Goal: Information Seeking & Learning: Find specific fact

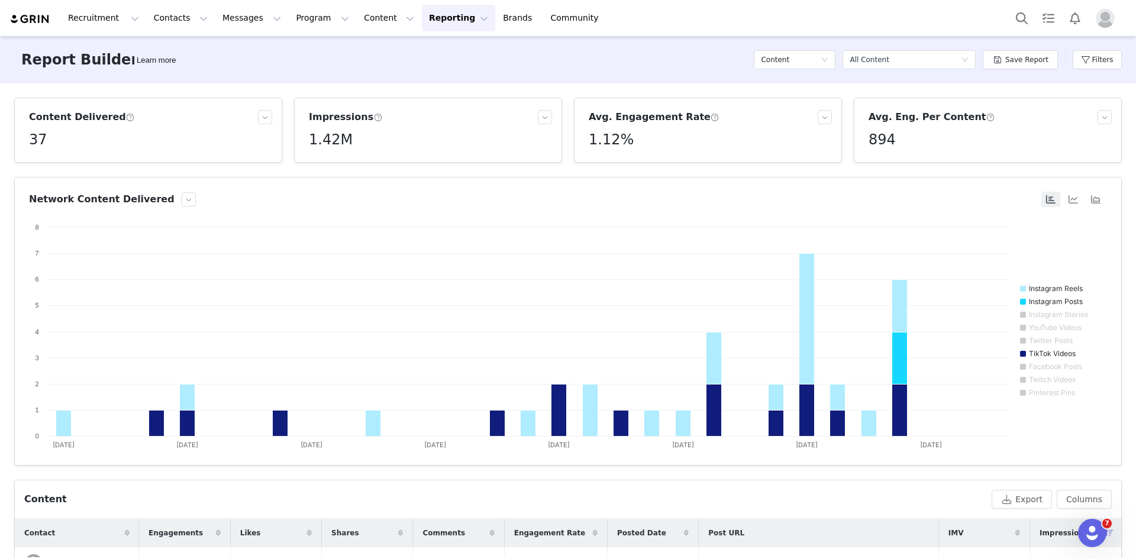
scroll to position [473, 0]
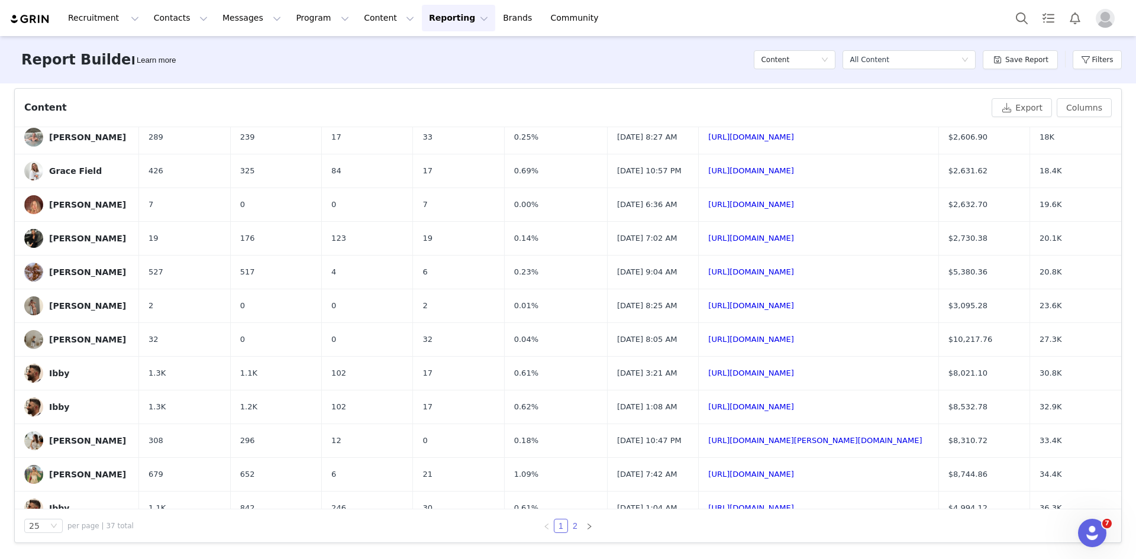
click at [570, 526] on link "2" at bounding box center [574, 525] width 13 height 13
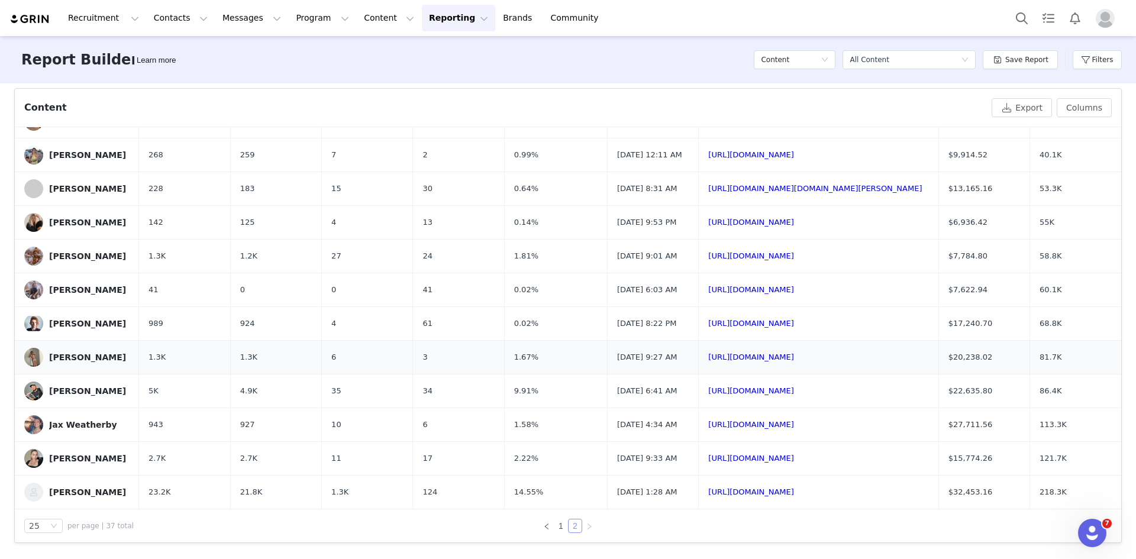
scroll to position [109, 0]
click at [556, 525] on link "1" at bounding box center [560, 525] width 13 height 13
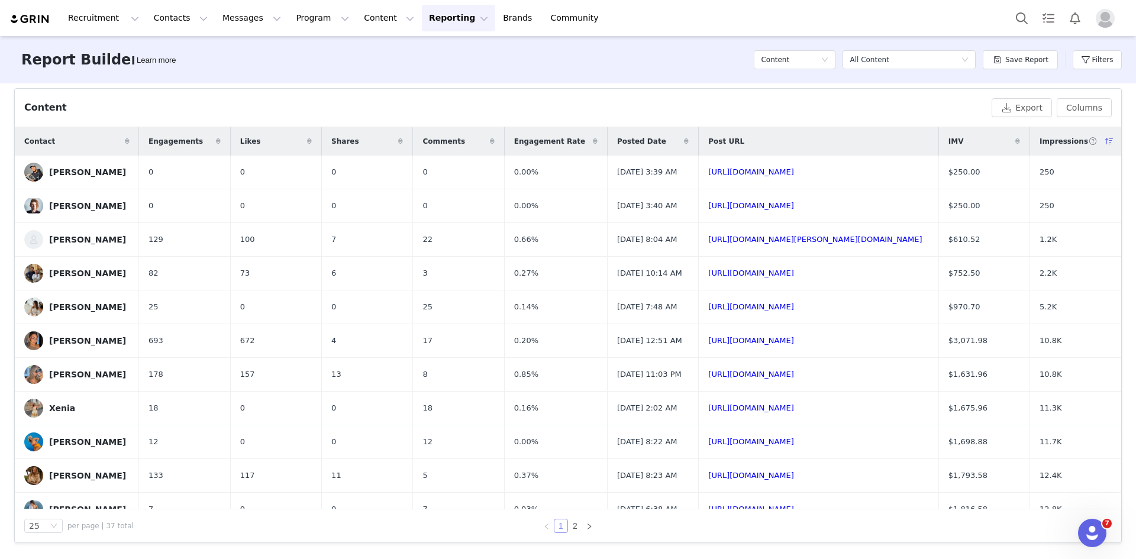
scroll to position [392, 0]
drag, startPoint x: 1001, startPoint y: 289, endPoint x: 941, endPoint y: 285, distance: 60.4
click at [941, 285] on tr "[PERSON_NAME] 82 73 6 3 0.27% [DATE] 10:14 AM [URL][DOMAIN_NAME] $752.50 2.2K" at bounding box center [568, 274] width 1106 height 34
copy tr "$752.50"
drag, startPoint x: 1076, startPoint y: 295, endPoint x: 1007, endPoint y: 283, distance: 69.5
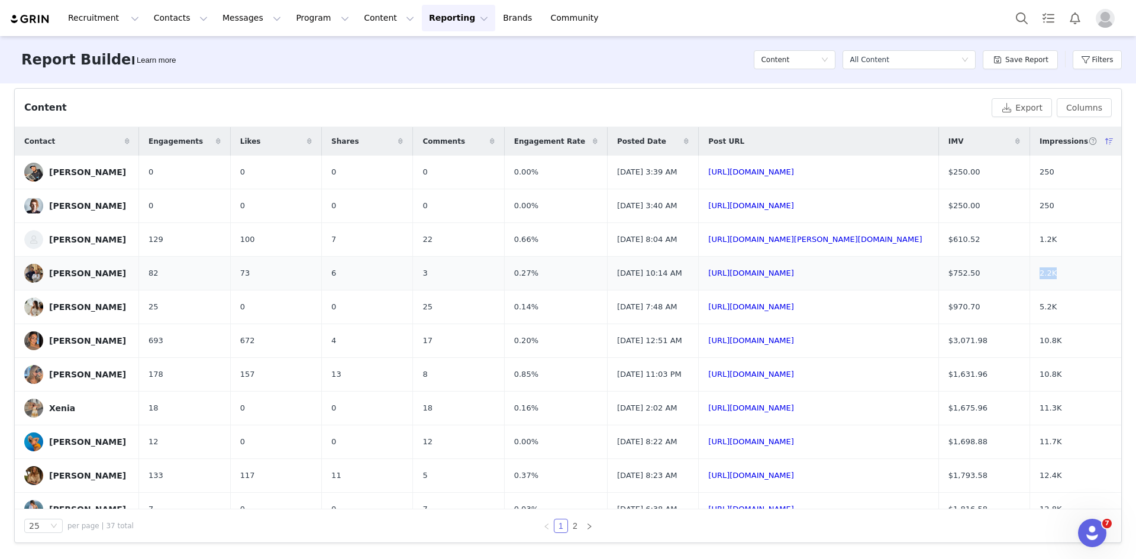
click at [1011, 285] on tr "[PERSON_NAME] 82 73 6 3 0.27% [DATE] 10:14 AM [URL][DOMAIN_NAME] $752.50 2.2K" at bounding box center [568, 274] width 1106 height 34
copy tr "2.2K"
drag, startPoint x: 541, startPoint y: 279, endPoint x: 480, endPoint y: 290, distance: 62.0
click at [481, 290] on tr "[PERSON_NAME] 82 73 6 3 0.27% [DATE] 10:14 AM [URL][DOMAIN_NAME] $752.50 2.2K" at bounding box center [568, 274] width 1106 height 34
copy tr "0.27%"
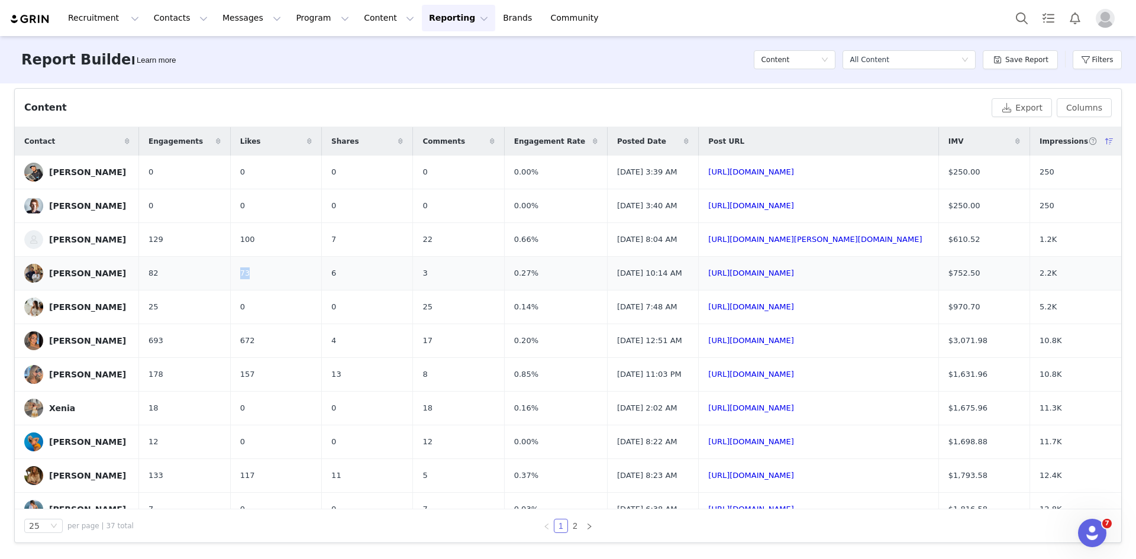
click at [230, 289] on td "73" at bounding box center [275, 274] width 91 height 34
copy span "73"
drag, startPoint x: 422, startPoint y: 295, endPoint x: 402, endPoint y: 293, distance: 20.8
click at [413, 290] on td "3" at bounding box center [458, 274] width 91 height 34
copy span "3"
